Goal: Task Accomplishment & Management: Manage account settings

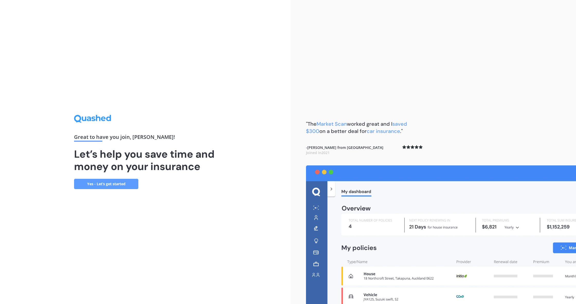
click at [92, 184] on link "Yes - Let’s get started" at bounding box center [106, 184] width 64 height 10
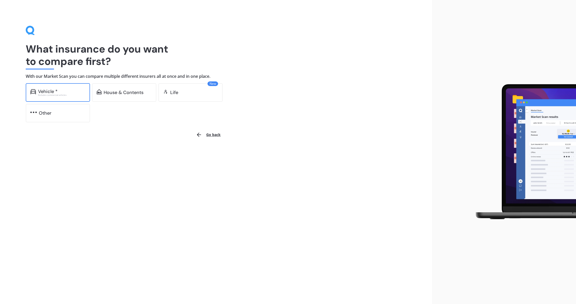
click at [60, 88] on div "Vehicle * Excludes commercial vehicles" at bounding box center [58, 92] width 64 height 19
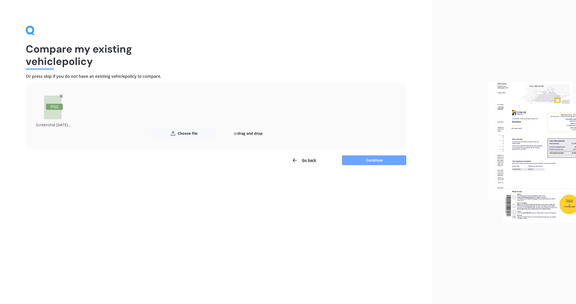
click at [361, 161] on button "Continue" at bounding box center [374, 160] width 64 height 10
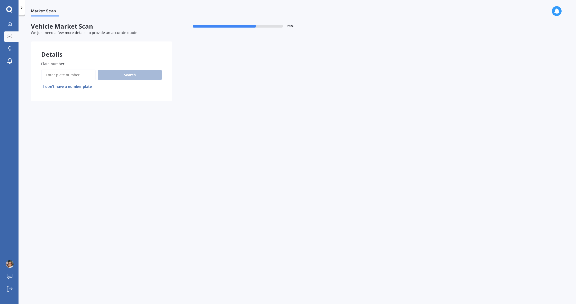
click at [73, 73] on input "Plate number" at bounding box center [68, 74] width 55 height 11
type input "QFZ740"
click at [122, 74] on button "Search" at bounding box center [130, 75] width 64 height 10
select select "SUBARU"
select select "IMPREZA"
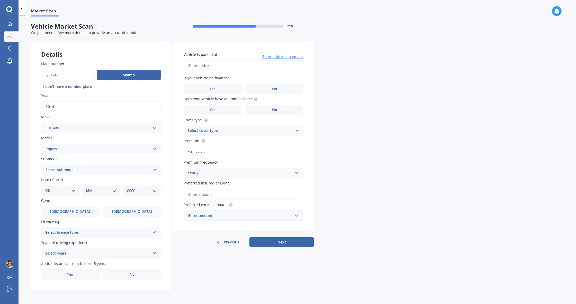
click at [61, 185] on div "DD 01 02 03 04 05 06 07 08 09 10 11 12 13 14 15 16 17 18 19 20 21 22 23 24 25 2…" at bounding box center [60, 190] width 39 height 10
select select "02"
click at [92, 191] on select "MM 01 02 03 04 05 06 07 08 09 10 11 12" at bounding box center [101, 191] width 30 height 6
select select "12"
click at [143, 185] on div "YYYY 2025 2024 2023 2022 2021 2020 2019 2018 2017 2016 2015 2014 2013 2012 2011…" at bounding box center [140, 190] width 37 height 10
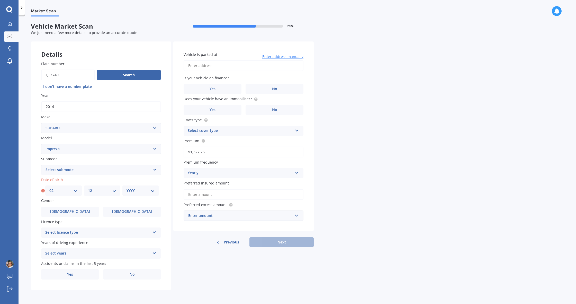
select select "2004"
click at [111, 214] on label "[DEMOGRAPHIC_DATA]" at bounding box center [132, 211] width 58 height 10
click at [0, 0] on input "[DEMOGRAPHIC_DATA]" at bounding box center [0, 0] width 0 height 0
click at [97, 229] on div "Select licence type" at bounding box center [97, 232] width 105 height 6
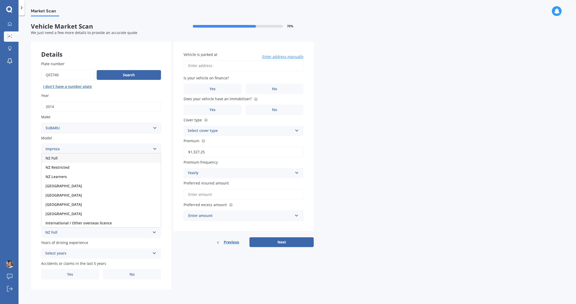
click at [67, 157] on div "NZ Full" at bounding box center [100, 157] width 119 height 9
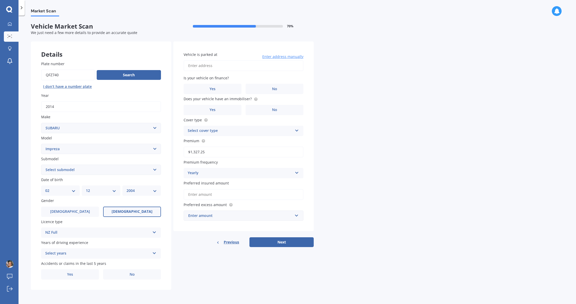
click at [68, 252] on div "Select years" at bounding box center [97, 253] width 105 height 6
click at [68, 268] on div "4 years" at bounding box center [100, 272] width 119 height 9
click at [82, 276] on label "Yes" at bounding box center [70, 274] width 58 height 10
click at [0, 0] on input "Yes" at bounding box center [0, 0] width 0 height 0
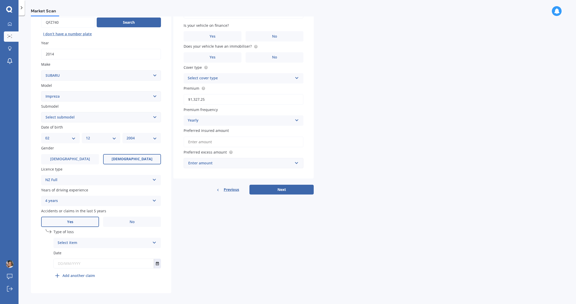
click at [75, 242] on div "Select item" at bounding box center [104, 243] width 93 height 6
click at [79, 251] on span "At fault accident" at bounding box center [72, 252] width 29 height 5
click at [80, 261] on input "text" at bounding box center [104, 263] width 100 height 9
type input "[DATE]"
click at [82, 272] on b "Add another claim" at bounding box center [79, 274] width 32 height 5
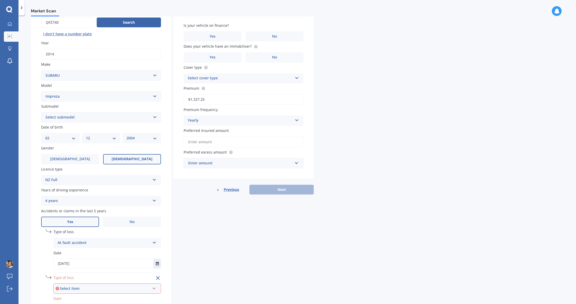
click at [67, 286] on div "Plate number Search I don’t have a number plate Year [DATE] Make Select make AC…" at bounding box center [101, 168] width 140 height 340
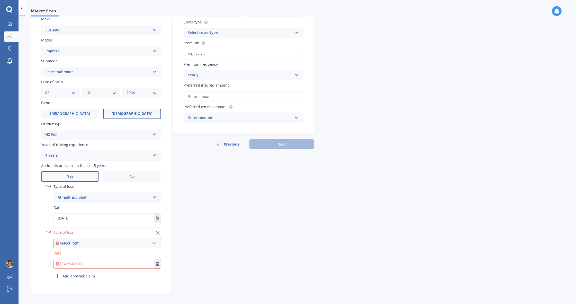
click at [63, 238] on div "Select item At fault accident Not at fault accident" at bounding box center [108, 243] width 108 height 10
click at [73, 250] on span "At fault accident" at bounding box center [72, 252] width 29 height 5
click at [68, 262] on input "text" at bounding box center [104, 263] width 100 height 9
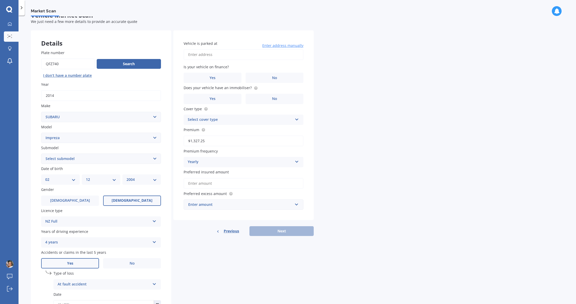
scroll to position [0, 0]
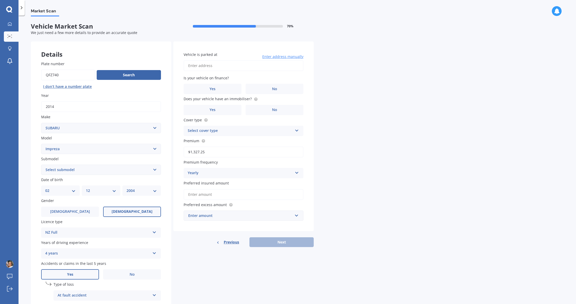
type input "[DATE]"
type input "[STREET_ADDRESS]"
click at [267, 91] on label "No" at bounding box center [275, 89] width 58 height 10
click at [0, 0] on input "No" at bounding box center [0, 0] width 0 height 0
click at [254, 98] on circle at bounding box center [255, 98] width 3 height 3
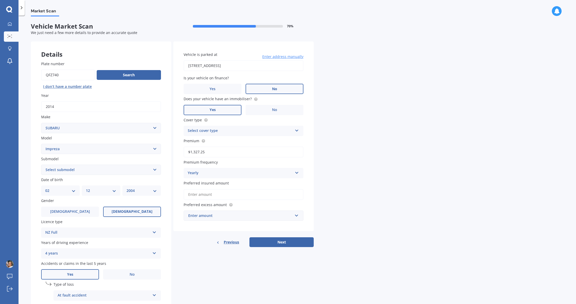
click at [226, 110] on label "Yes" at bounding box center [213, 110] width 58 height 10
click at [0, 0] on input "Yes" at bounding box center [0, 0] width 0 height 0
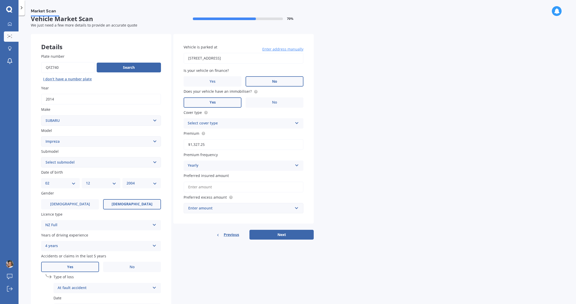
click at [237, 117] on div "Cover type Select cover type Comprehensive Third Party Fire and Theft Cover Thi…" at bounding box center [244, 119] width 120 height 19
click at [235, 122] on div "Select cover type" at bounding box center [240, 123] width 105 height 6
click at [229, 132] on div "Comprehensive" at bounding box center [243, 133] width 119 height 9
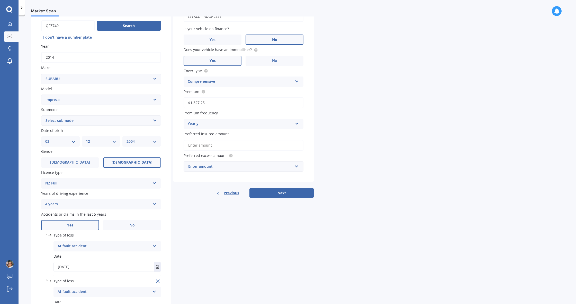
click at [218, 105] on input "$1,327.25" at bounding box center [244, 102] width 120 height 11
click at [364, 108] on div "Market Scan Vehicle Market Scan 70 % We just need a few more details to provide…" at bounding box center [298, 160] width 558 height 288
click at [255, 121] on div "Yearly" at bounding box center [240, 124] width 105 height 6
click at [233, 132] on div "Yearly" at bounding box center [243, 133] width 119 height 9
click at [233, 121] on div "Yearly" at bounding box center [240, 124] width 105 height 6
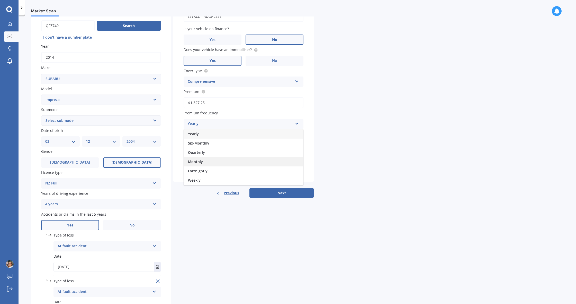
click at [200, 162] on span "Monthly" at bounding box center [195, 161] width 15 height 5
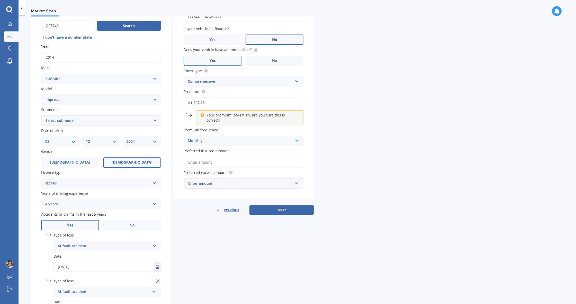
click at [220, 116] on p "Your premium looks high, are you sure this is correct?" at bounding box center [252, 117] width 91 height 10
click at [210, 99] on input "$1,327.25" at bounding box center [244, 102] width 120 height 11
click at [205, 90] on circle at bounding box center [203, 91] width 3 height 3
click at [223, 138] on div "Monthly" at bounding box center [240, 141] width 105 height 6
click at [205, 167] on span "Quarterly" at bounding box center [196, 169] width 17 height 5
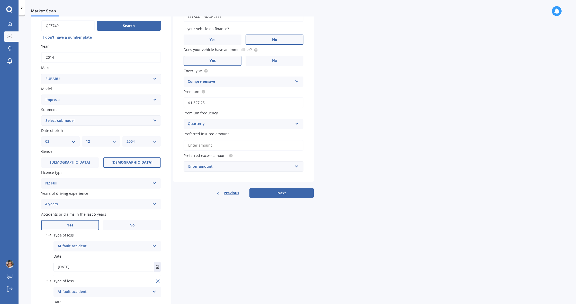
scroll to position [56, 0]
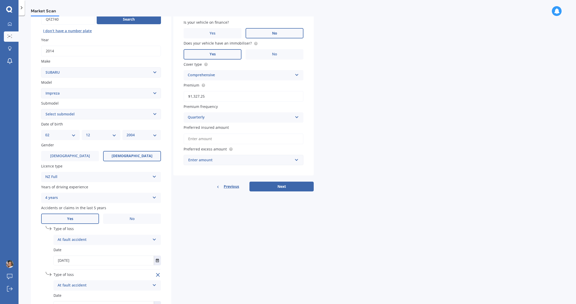
click at [222, 138] on input "Preferred insured amount" at bounding box center [244, 138] width 120 height 11
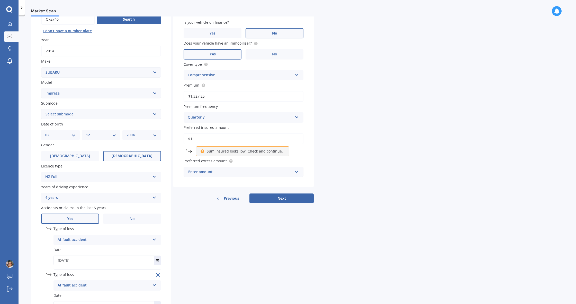
type input "$1"
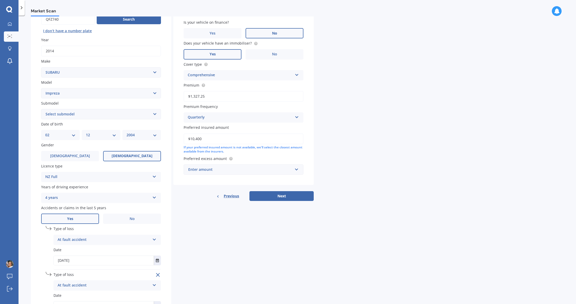
drag, startPoint x: 213, startPoint y: 139, endPoint x: 176, endPoint y: 139, distance: 36.3
click at [176, 139] on div "Vehicle is parked at [STREET_ADDRESS] Enter address manually Is your vehicle on…" at bounding box center [243, 85] width 140 height 199
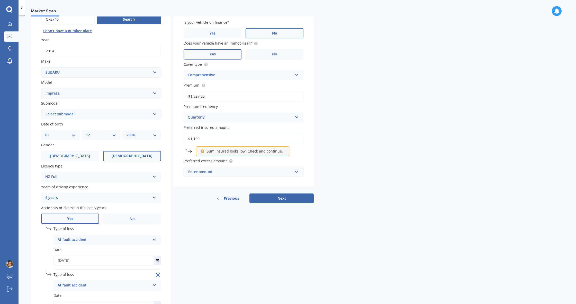
type input "$11,000"
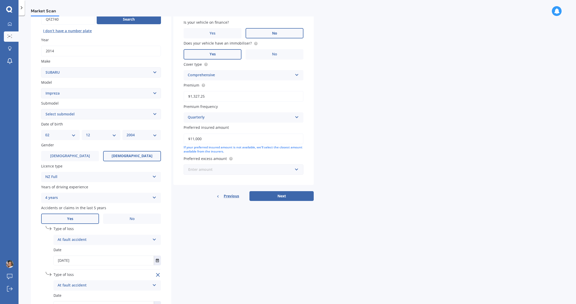
click at [258, 164] on input "text" at bounding box center [241, 169] width 115 height 10
click at [219, 195] on div "$500" at bounding box center [243, 198] width 119 height 10
click at [281, 203] on button "Next" at bounding box center [282, 202] width 64 height 10
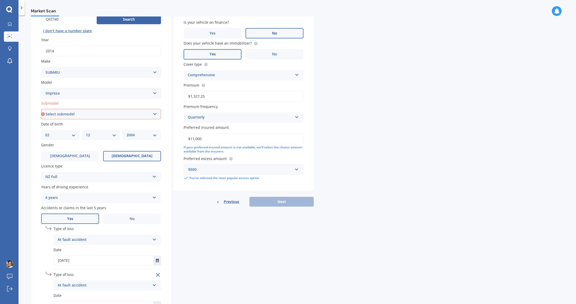
select select "G4 NON TURBO"
click at [265, 197] on button "Next" at bounding box center [282, 202] width 64 height 10
select select "02"
select select "12"
select select "2004"
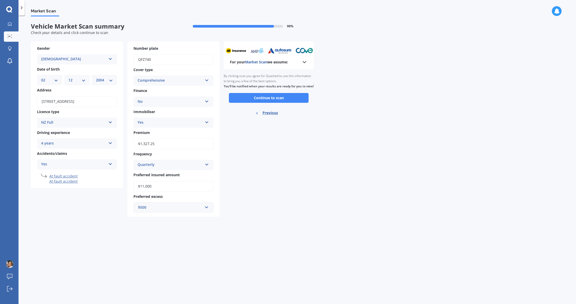
scroll to position [0, 0]
click at [275, 102] on button "Continue to scan" at bounding box center [269, 98] width 80 height 10
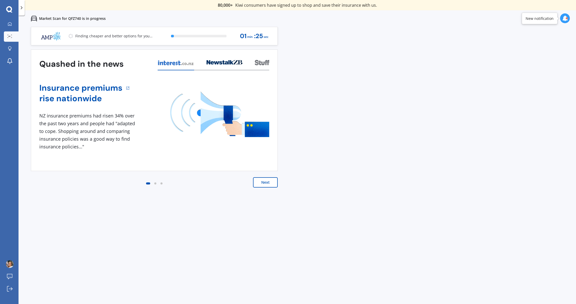
click at [263, 179] on button "Next" at bounding box center [265, 182] width 25 height 10
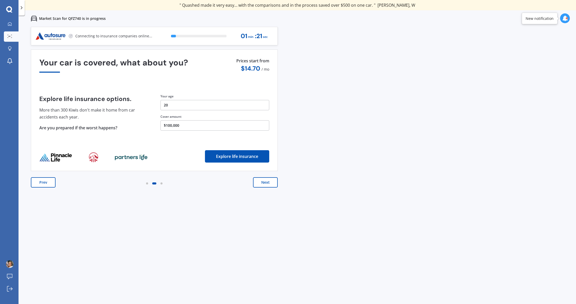
click at [176, 122] on button "$100,000" at bounding box center [215, 125] width 109 height 10
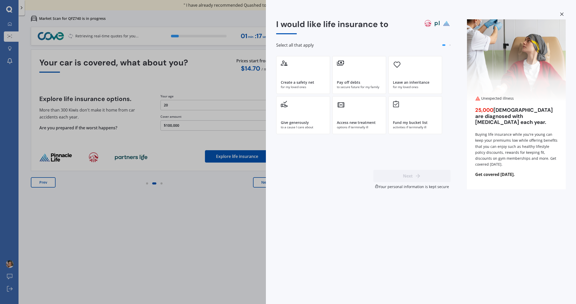
click at [177, 126] on div "I would like life insurance to Select all that apply Create a safety net for my…" at bounding box center [288, 152] width 576 height 304
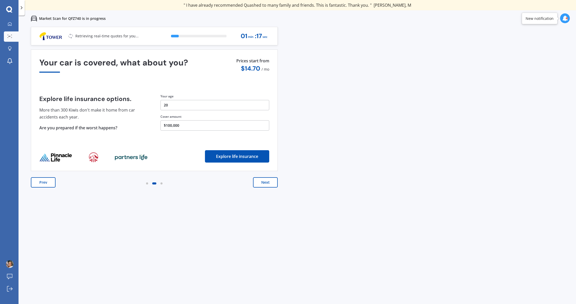
click at [169, 126] on button "$100,000" at bounding box center [215, 125] width 109 height 10
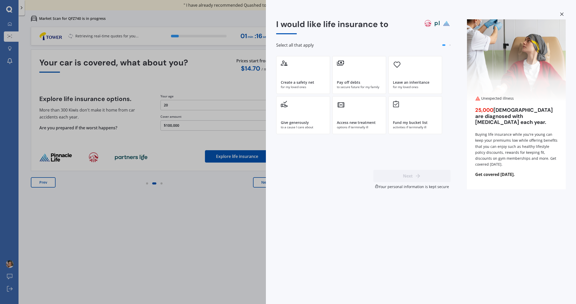
click at [169, 126] on div "I would like life insurance to Select all that apply Create a safety net for my…" at bounding box center [288, 152] width 576 height 304
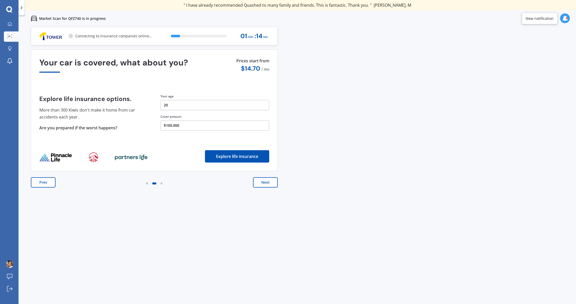
click at [48, 183] on button "Prev" at bounding box center [43, 182] width 25 height 10
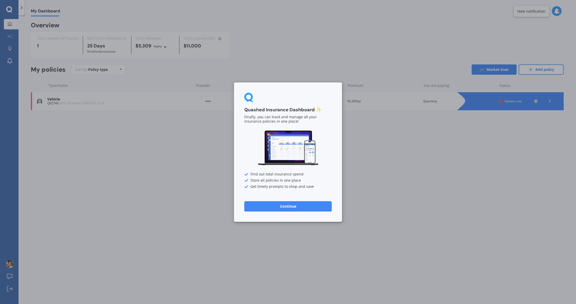
click at [300, 201] on button "Continue" at bounding box center [287, 206] width 87 height 10
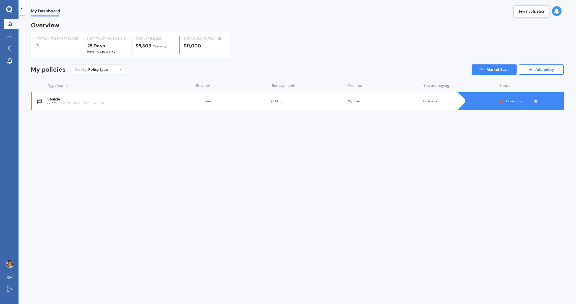
click at [175, 97] on div "Vehicle" at bounding box center [119, 99] width 144 height 4
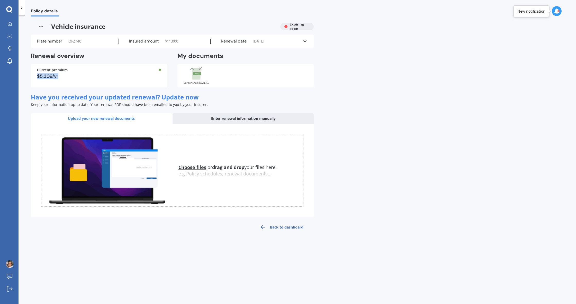
drag, startPoint x: 63, startPoint y: 75, endPoint x: 36, endPoint y: 81, distance: 28.0
click at [27, 75] on div "Policy details Vehicle insurance Expiring soon Plate number QFZ740 Insured amou…" at bounding box center [298, 160] width 558 height 288
click at [104, 94] on span "Have you received your updated renewal? Update now" at bounding box center [115, 97] width 168 height 8
click at [90, 77] on div "$5,309/yr" at bounding box center [99, 76] width 124 height 5
click at [198, 68] on icon at bounding box center [200, 68] width 5 height 5
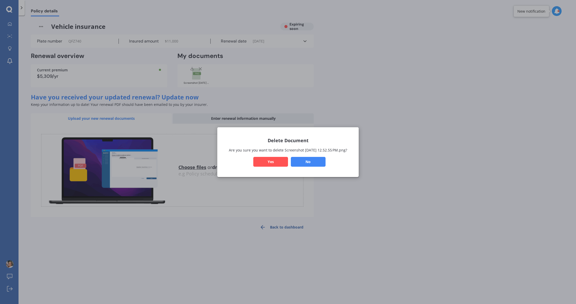
click at [271, 161] on button "Yes" at bounding box center [270, 161] width 35 height 10
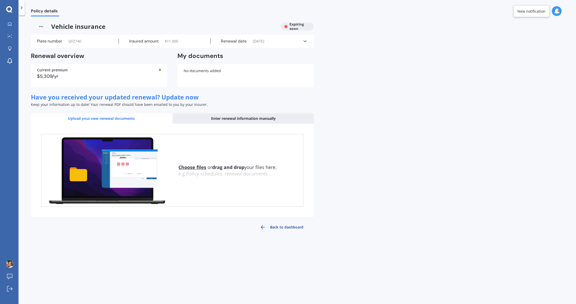
click at [202, 122] on div "Enter renewal information manually" at bounding box center [243, 118] width 141 height 10
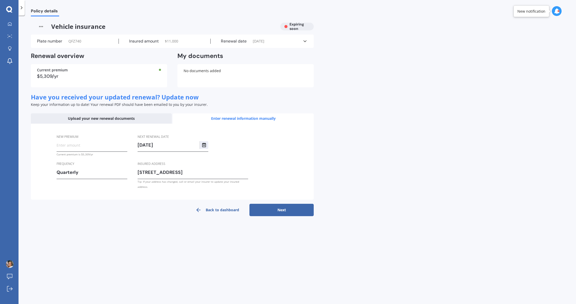
click at [219, 118] on div "Enter renewal information manually" at bounding box center [243, 118] width 141 height 10
click at [84, 146] on input "New premium" at bounding box center [92, 145] width 71 height 8
click at [82, 147] on input "New premium" at bounding box center [92, 145] width 71 height 8
paste input "$2,211.24"
type input "$2,211.24"
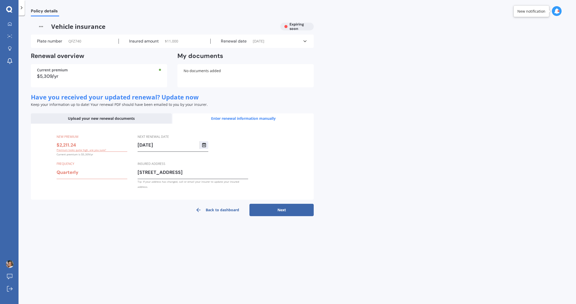
click at [78, 172] on div "Quarterly" at bounding box center [89, 172] width 64 height 8
click at [76, 180] on div "Yearly" at bounding box center [92, 180] width 70 height 9
click at [205, 143] on icon "Select date" at bounding box center [204, 145] width 4 height 5
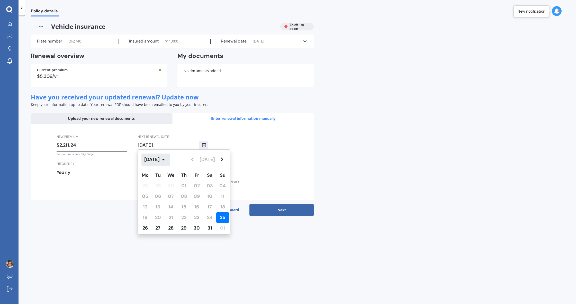
click at [163, 158] on button "[DATE]" at bounding box center [156, 159] width 29 height 12
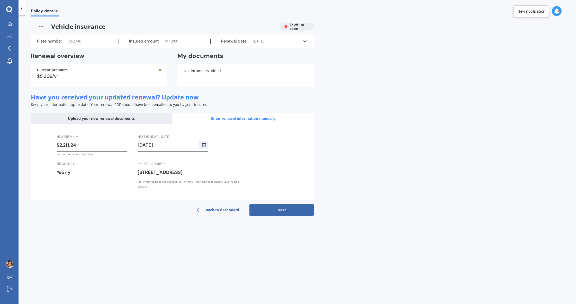
click at [256, 147] on div "New premium $2,211.24 Current premium is $5,309/yr Frequency Yearly Yearly Six-…" at bounding box center [172, 161] width 283 height 76
click at [159, 142] on input "[DATE]" at bounding box center [169, 145] width 62 height 8
click at [200, 144] on button "Select date" at bounding box center [204, 145] width 9 height 8
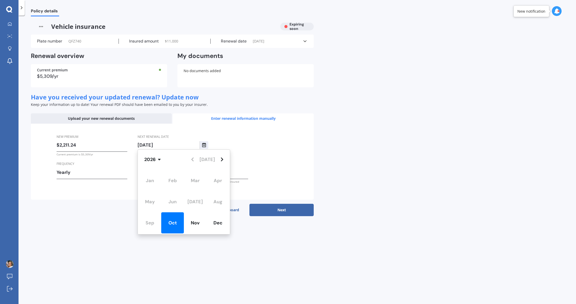
click at [168, 162] on div "2026 [DATE]" at bounding box center [184, 159] width 92 height 20
click at [159, 161] on icon "button" at bounding box center [159, 159] width 3 height 5
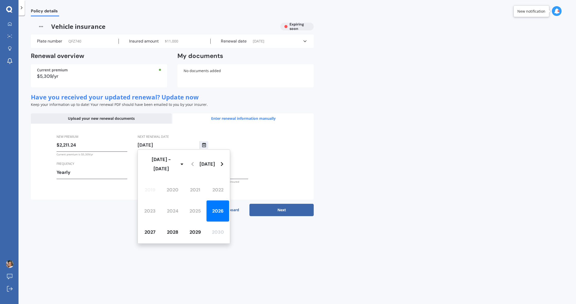
click at [194, 201] on div "2019 2020 2021 2022 2023 2024 2025 2026 2027 2028 2029 2030" at bounding box center [184, 210] width 92 height 65
click at [194, 199] on div "2019 2020 2021 2022 2023 2024 2025 2026 2027 2028 2029 2030" at bounding box center [184, 210] width 92 height 65
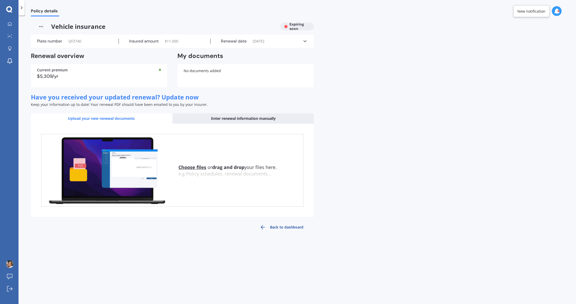
click at [228, 117] on div "Enter renewal information manually" at bounding box center [243, 118] width 141 height 10
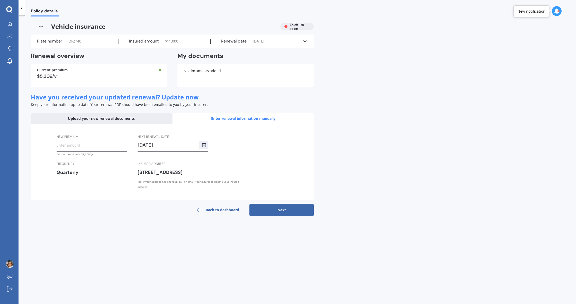
click at [90, 143] on input "New premium" at bounding box center [92, 145] width 71 height 8
paste input "$2,211.24"
type input "$2,211.24"
click at [83, 178] on div "Frequency Quarterly Yearly Six-Monthly Quarterly Monthly Fortnightly Weekly" at bounding box center [92, 172] width 71 height 23
click at [82, 173] on div "Quarterly" at bounding box center [89, 172] width 64 height 8
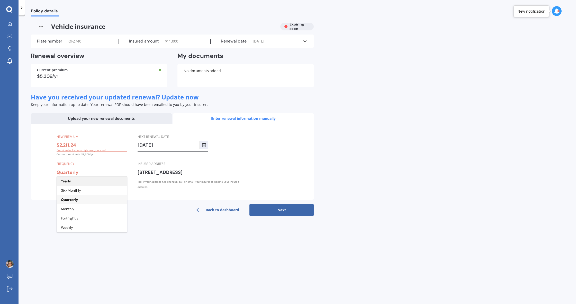
click at [74, 182] on div "Yearly" at bounding box center [92, 180] width 70 height 9
click at [150, 142] on input "[DATE]" at bounding box center [169, 145] width 62 height 8
click at [161, 143] on input "[DATE]" at bounding box center [169, 145] width 62 height 8
click at [163, 143] on input "[DATE]" at bounding box center [169, 145] width 62 height 8
click at [250, 150] on div "New premium $2,211.24 Current premium is $5,309/yr Frequency Yearly Yearly Six-…" at bounding box center [172, 161] width 283 height 76
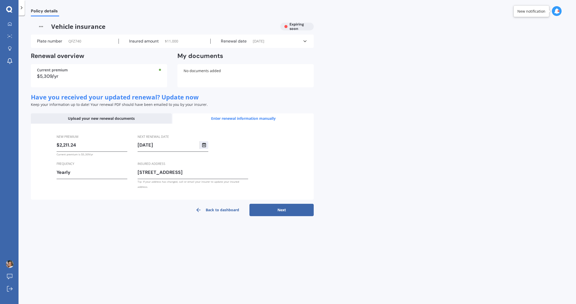
click at [172, 145] on input "[DATE]" at bounding box center [169, 145] width 62 height 8
type input "[DATE]"
click at [260, 149] on div "New premium $2,211.24 Current premium is $5,309/yr Frequency Yearly Yearly Six-…" at bounding box center [172, 161] width 283 height 76
click at [276, 204] on button "Next" at bounding box center [282, 210] width 64 height 12
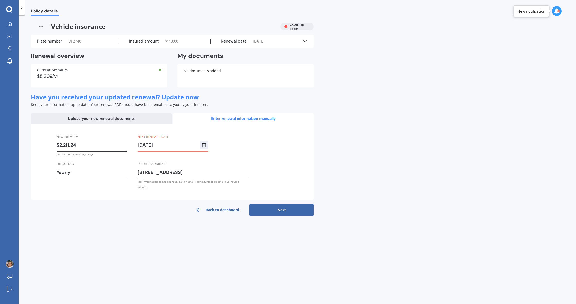
click at [285, 204] on button "Next" at bounding box center [282, 210] width 64 height 12
click at [275, 205] on button "Next" at bounding box center [282, 210] width 64 height 12
click at [202, 143] on button "Select date" at bounding box center [204, 145] width 9 height 8
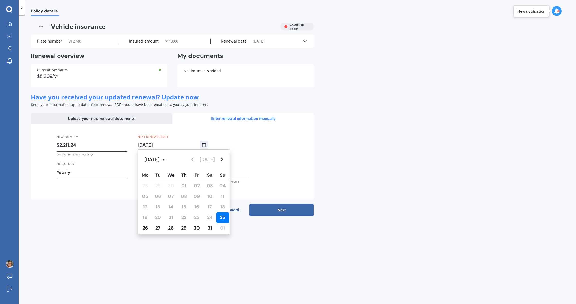
click at [218, 214] on div "25" at bounding box center [222, 217] width 13 height 11
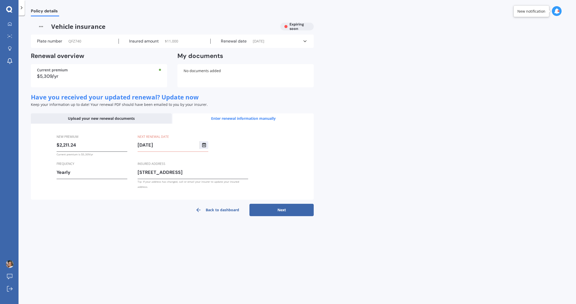
click at [278, 210] on div "Policy details Vehicle insurance Expiring soon Plate number QFZ740 Insured amou…" at bounding box center [298, 160] width 558 height 288
click at [279, 204] on button "Next" at bounding box center [282, 210] width 64 height 12
click at [292, 23] on div "Vehicle insurance Expiring soon" at bounding box center [172, 27] width 283 height 8
click at [263, 38] on div "Plate number QFZ740 Insured amount $ 11,000 Renewal date [DATE] See more" at bounding box center [172, 40] width 283 height 13
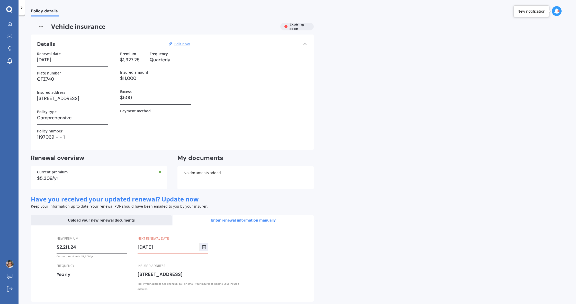
click at [181, 44] on u "Edit now" at bounding box center [181, 43] width 15 height 5
select select "25"
select select "10"
select select "2025"
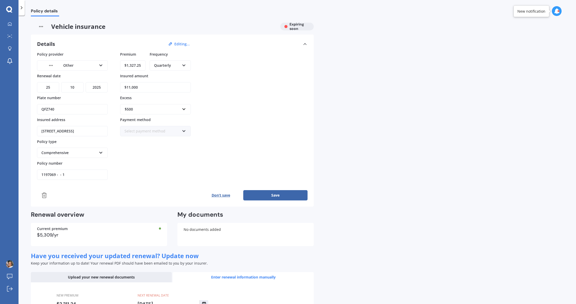
click at [137, 66] on input "$1,327.25" at bounding box center [132, 65] width 25 height 10
paste input "2,211.24"
type input "$2,211.24"
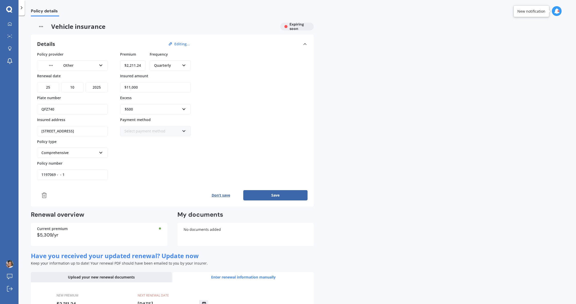
click at [155, 61] on div "Quarterly Yearly Six-Monthly Quarterly Monthly Fortnightly Weekly" at bounding box center [170, 65] width 41 height 10
click at [157, 76] on span "Yearly" at bounding box center [159, 75] width 11 height 5
drag, startPoint x: 156, startPoint y: 89, endPoint x: 124, endPoint y: 86, distance: 32.3
click at [124, 86] on input "$11,000" at bounding box center [155, 87] width 71 height 10
type input "$10,400"
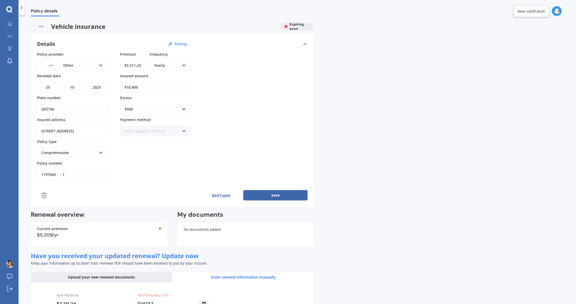
click at [148, 107] on div "$500" at bounding box center [152, 109] width 55 height 6
click at [142, 146] on div "$750" at bounding box center [155, 148] width 70 height 10
click at [267, 193] on button "Save" at bounding box center [275, 195] width 64 height 10
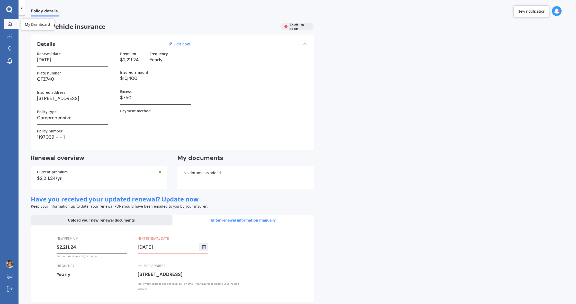
click at [10, 24] on icon at bounding box center [10, 24] width 4 height 4
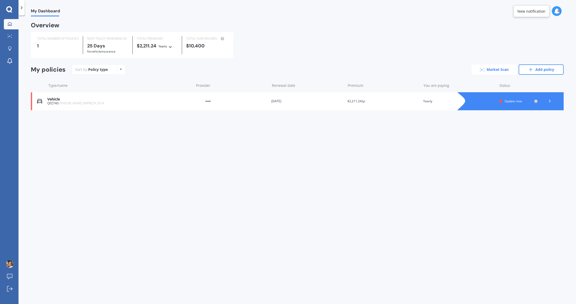
click at [509, 68] on link "Market Scan" at bounding box center [494, 69] width 45 height 10
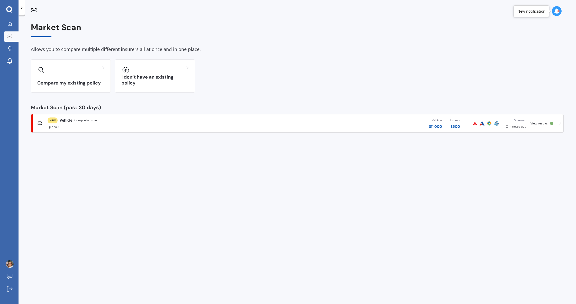
click at [519, 123] on div "Scanned 2 minutes ago" at bounding box center [516, 123] width 22 height 11
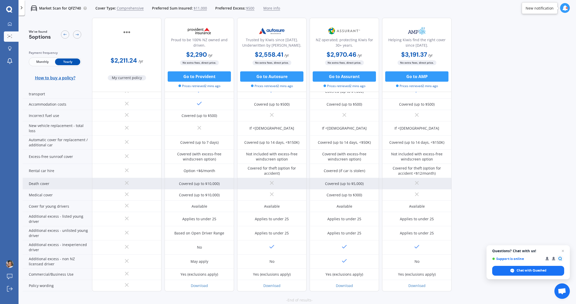
scroll to position [159, 0]
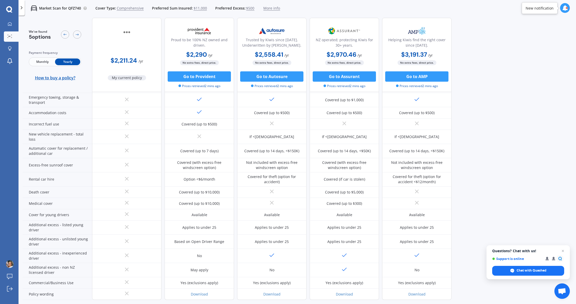
click at [43, 62] on span "Monthly" at bounding box center [42, 61] width 25 height 7
